Goal: Task Accomplishment & Management: Use online tool/utility

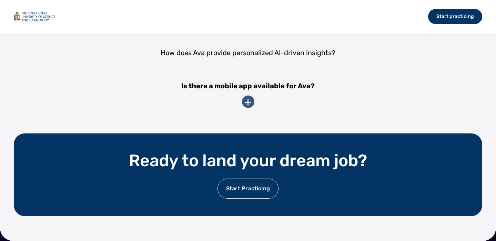
scroll to position [1522, 0]
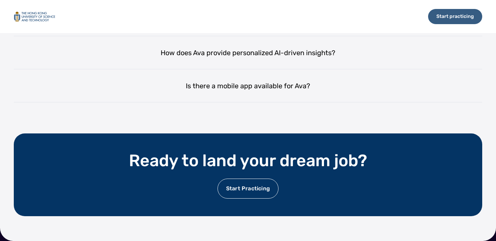
click at [449, 10] on div "Start practicing" at bounding box center [455, 16] width 54 height 15
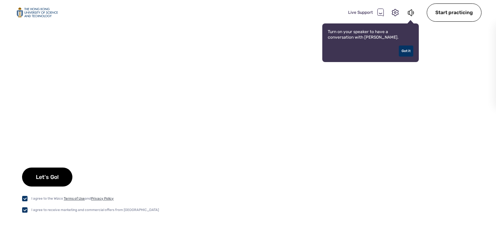
checkbox input "true"
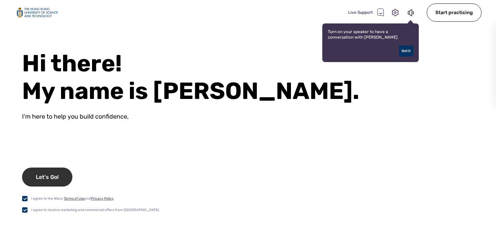
click at [48, 177] on div "Let's Go!" at bounding box center [47, 177] width 50 height 19
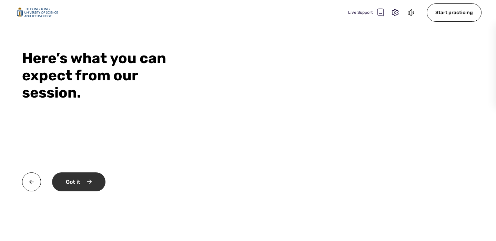
click at [80, 185] on div "Got it" at bounding box center [78, 181] width 53 height 19
click at [393, 13] on icon at bounding box center [395, 12] width 7 height 7
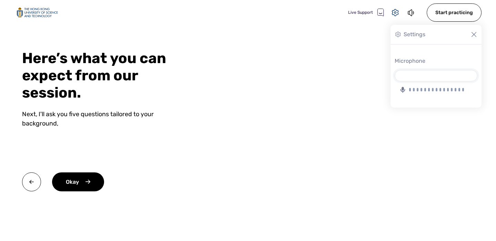
select select "6E66E292437CFD436B16C763790539C957A3932B"
click at [474, 34] on img at bounding box center [474, 34] width 7 height 7
